Goal: Transaction & Acquisition: Purchase product/service

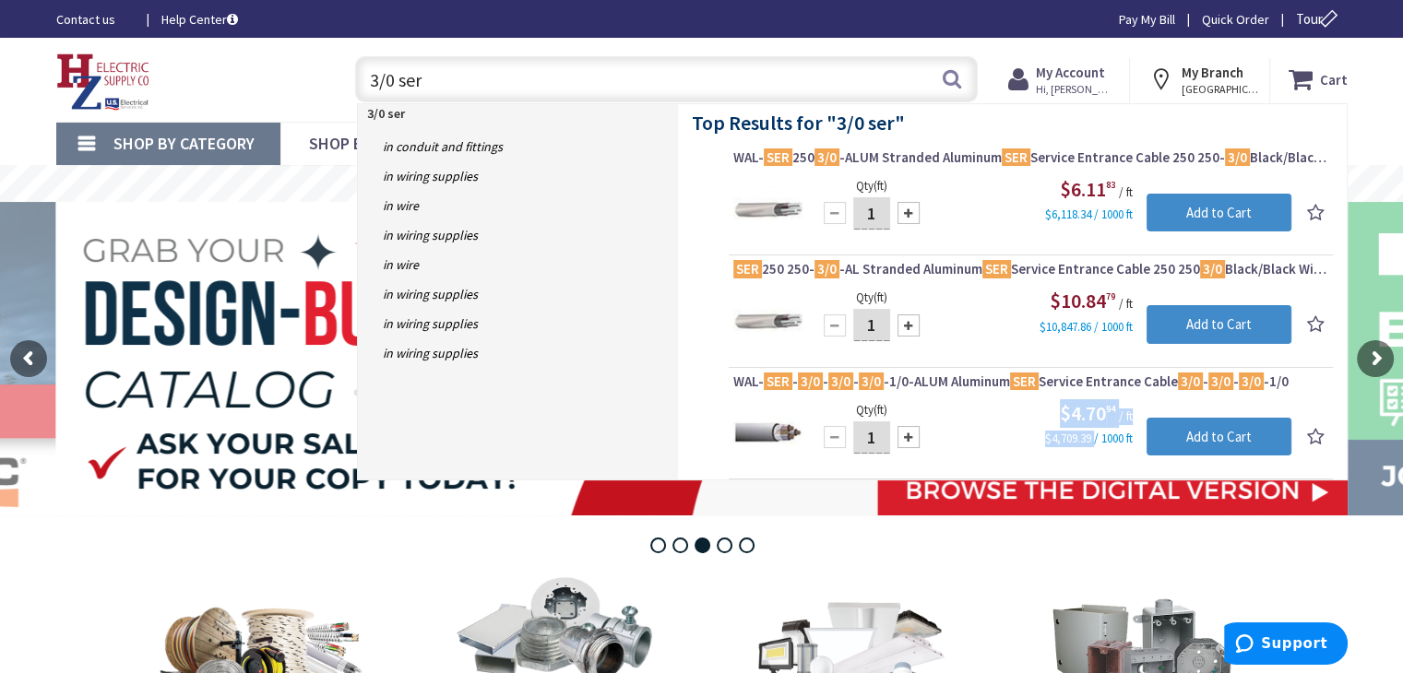
drag, startPoint x: 1093, startPoint y: 440, endPoint x: 1006, endPoint y: 436, distance: 86.8
click at [1006, 436] on div "$4.70 94 / ft $4,709.39 / 1000 ft" at bounding box center [1053, 423] width 475 height 49
click at [990, 420] on div "$4.70 94 / ft $4,709.39 / 1000 ft" at bounding box center [1053, 423] width 475 height 49
click at [376, 82] on input "3/0 ser" at bounding box center [666, 79] width 623 height 46
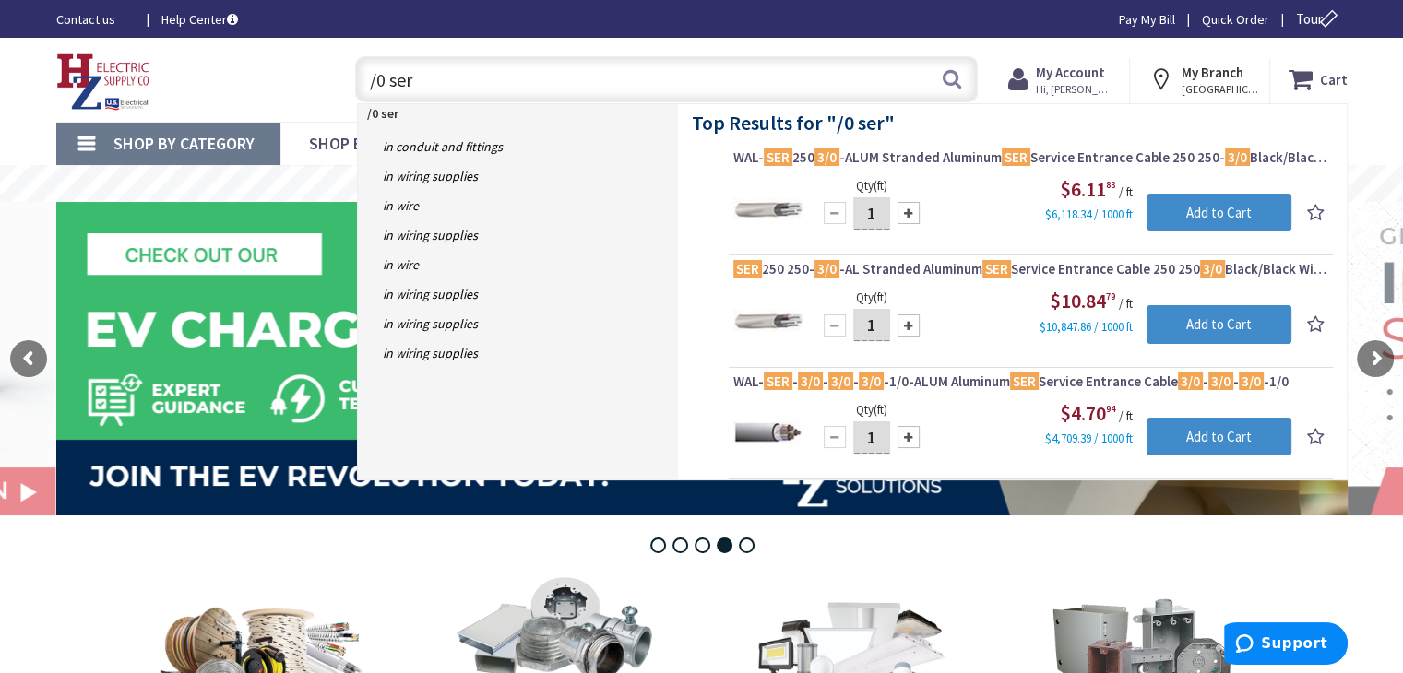
type input "2/0 ser"
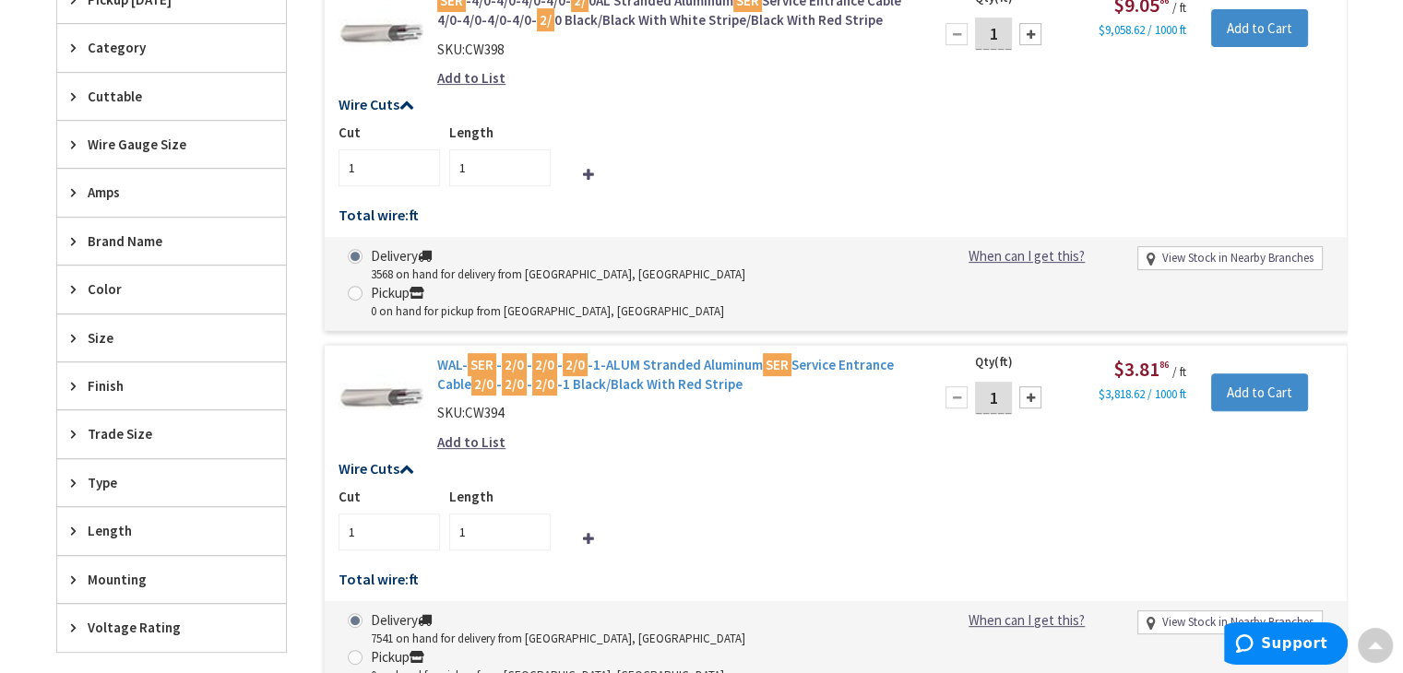
scroll to position [648, 0]
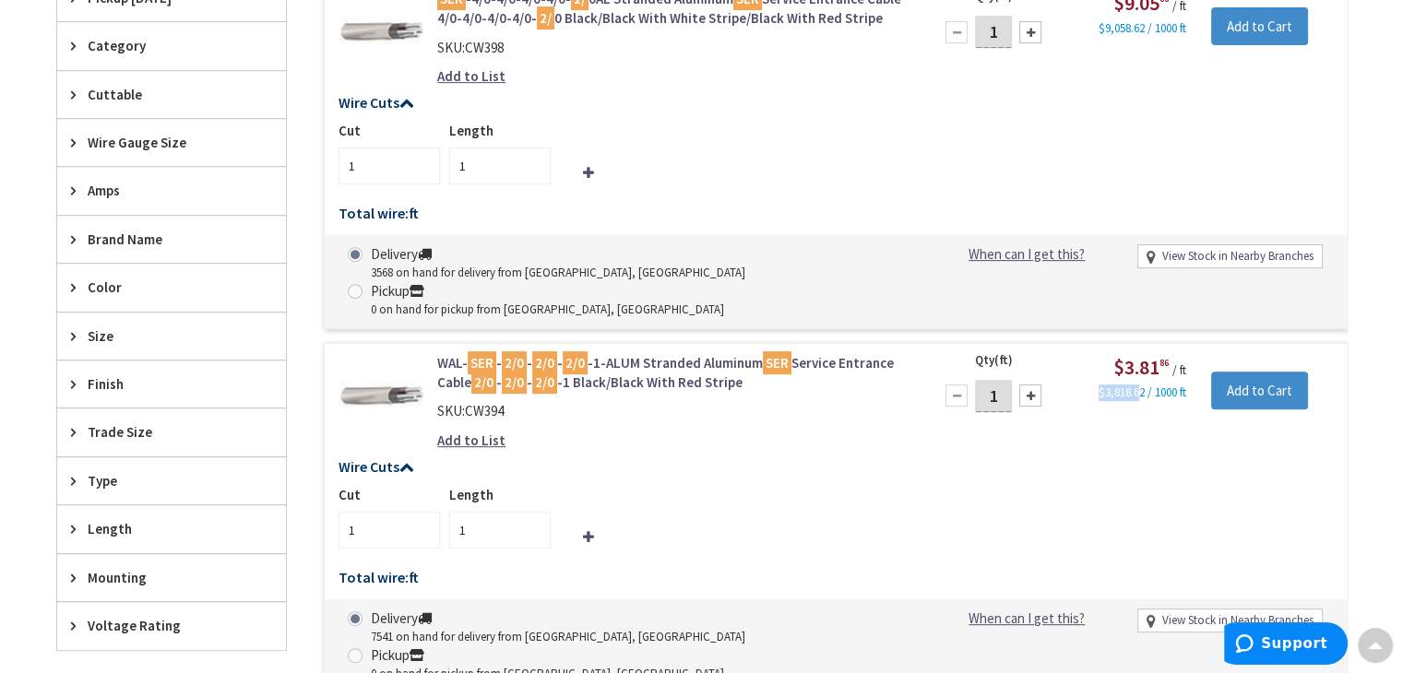
drag, startPoint x: 1096, startPoint y: 354, endPoint x: 1138, endPoint y: 352, distance: 42.5
click at [1138, 386] on small "$3,818.62 / 1000 ft" at bounding box center [1143, 394] width 88 height 16
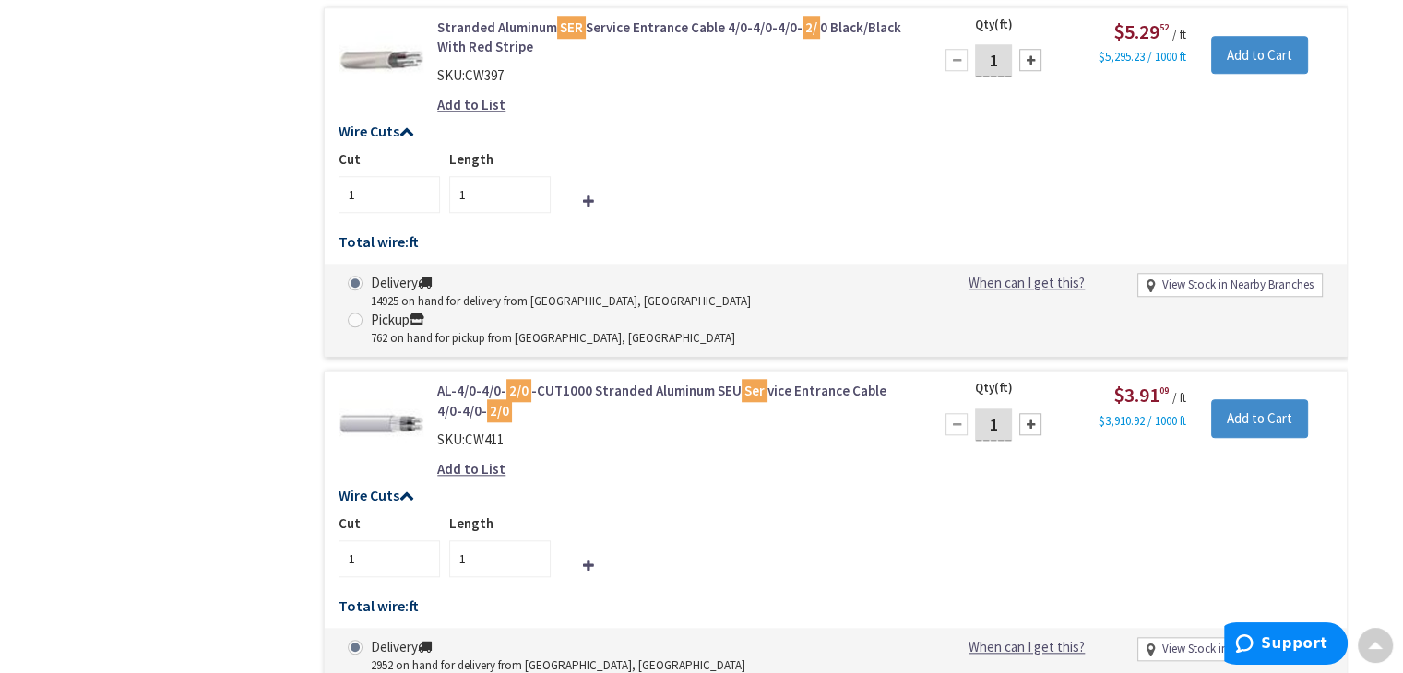
scroll to position [2031, 0]
